Goal: Communication & Community: Ask a question

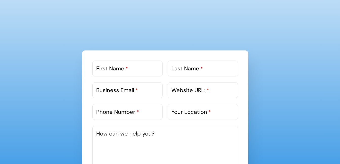
scroll to position [303, 0]
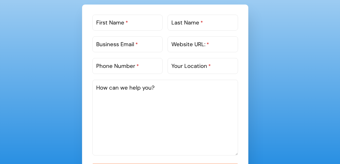
click at [101, 21] on label "First Name *" at bounding box center [112, 22] width 32 height 8
drag, startPoint x: 101, startPoint y: 21, endPoint x: 146, endPoint y: 25, distance: 45.0
click at [146, 25] on input "First Name *" at bounding box center [127, 23] width 70 height 16
type input "[PERSON_NAME]"
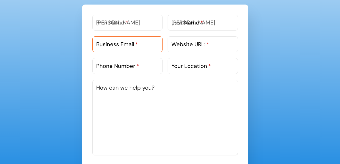
type input "[EMAIL_ADDRESS][DOMAIN_NAME]"
type input "3340073326"
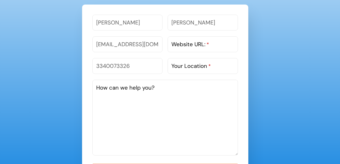
click at [200, 46] on label "Website URL: *" at bounding box center [190, 44] width 38 height 8
click at [200, 46] on input "Website URL: *" at bounding box center [202, 44] width 70 height 16
click at [187, 46] on label "Website URL: *" at bounding box center [190, 44] width 38 height 8
click at [187, 46] on input "Website URL: *" at bounding box center [202, 44] width 70 height 16
paste input "[URL][DOMAIN_NAME]"
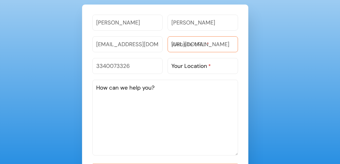
scroll to position [0, 51]
type input "[URL][DOMAIN_NAME]"
click at [174, 64] on label "Your Location *" at bounding box center [190, 66] width 39 height 8
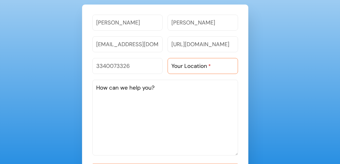
click at [174, 64] on input "Your Location *" at bounding box center [202, 66] width 70 height 16
paste input "[STREET_ADDRESS] or WB"
type input "[STREET_ADDRESS] or WB"
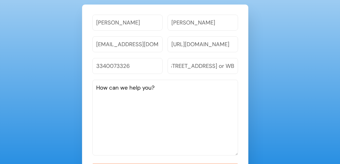
scroll to position [0, 0]
click at [128, 95] on textarea "How can we help you?" at bounding box center [165, 118] width 146 height 76
type textarea "Hello, We are offering a 20-hour FREE trial of administrative support services …"
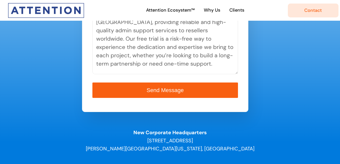
scroll to position [379, 0]
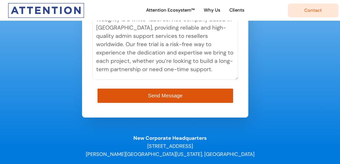
click at [165, 94] on span "Send Message" at bounding box center [165, 96] width 34 height 6
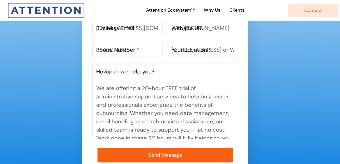
scroll to position [321, 0]
